Goal: Task Accomplishment & Management: Use online tool/utility

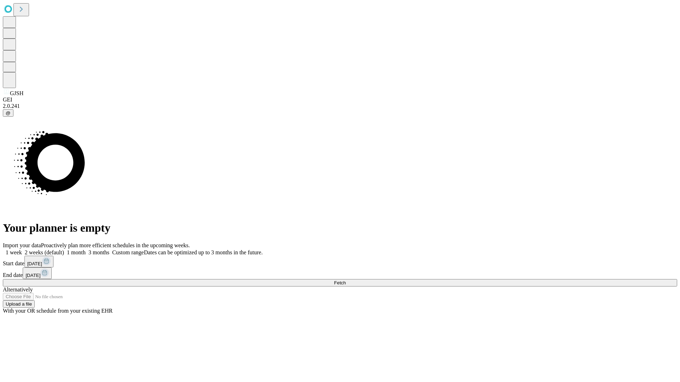
click at [346, 280] on span "Fetch" at bounding box center [340, 282] width 12 height 5
